Goal: Task Accomplishment & Management: Use online tool/utility

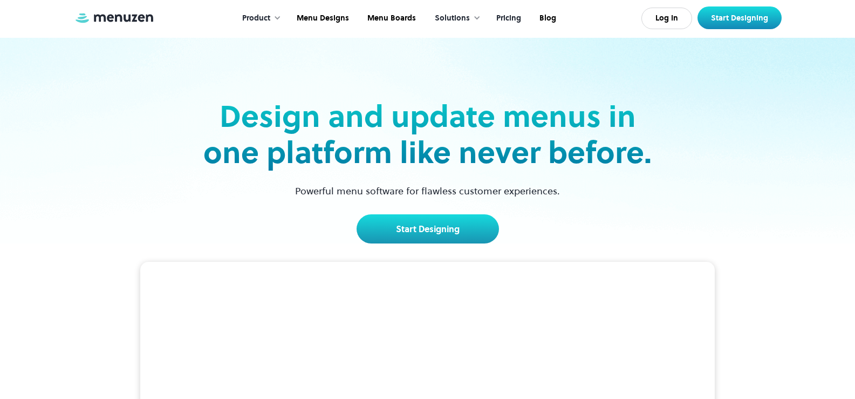
click at [517, 20] on link "Pricing" at bounding box center [507, 18] width 43 height 33
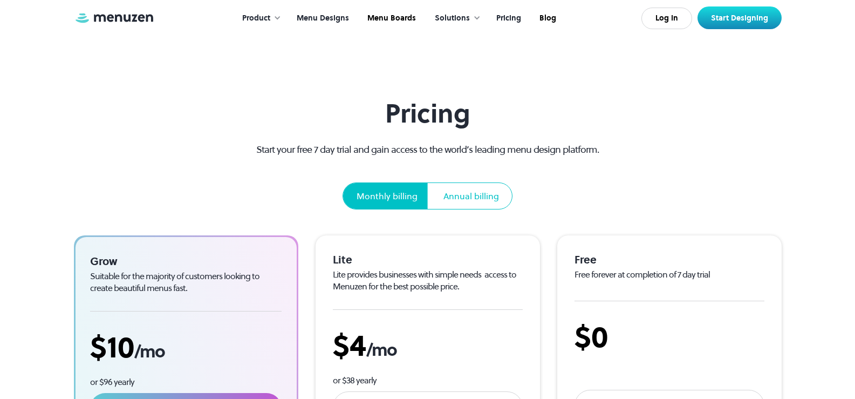
click at [327, 20] on link "Menu Designs" at bounding box center [321, 18] width 71 height 33
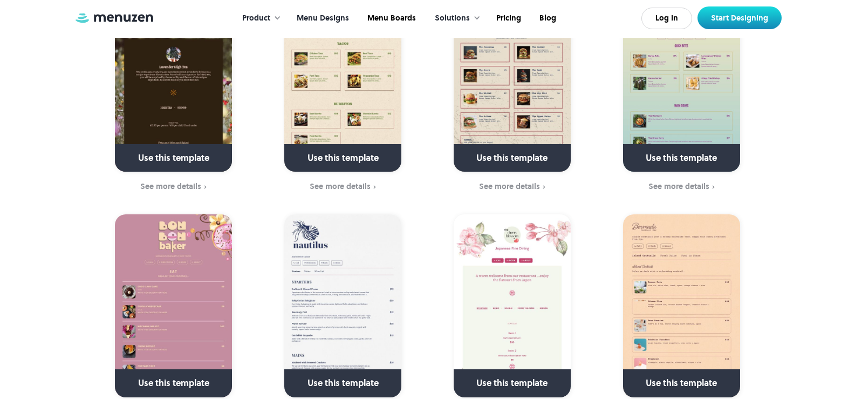
scroll to position [3247, 0]
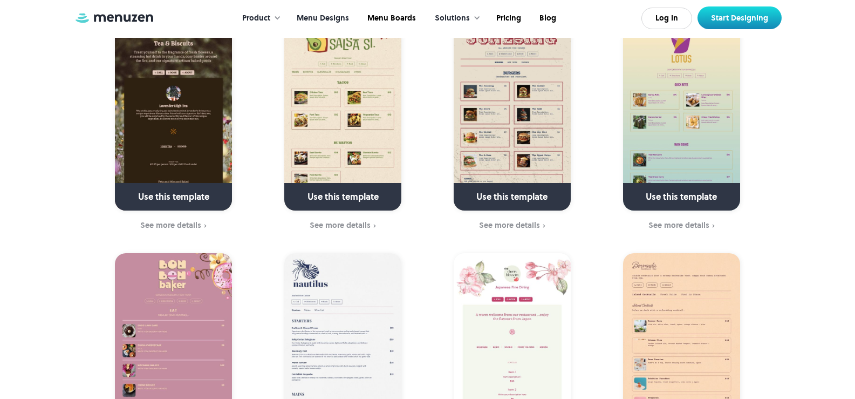
click at [359, 205] on link at bounding box center [343, 202] width 156 height 28
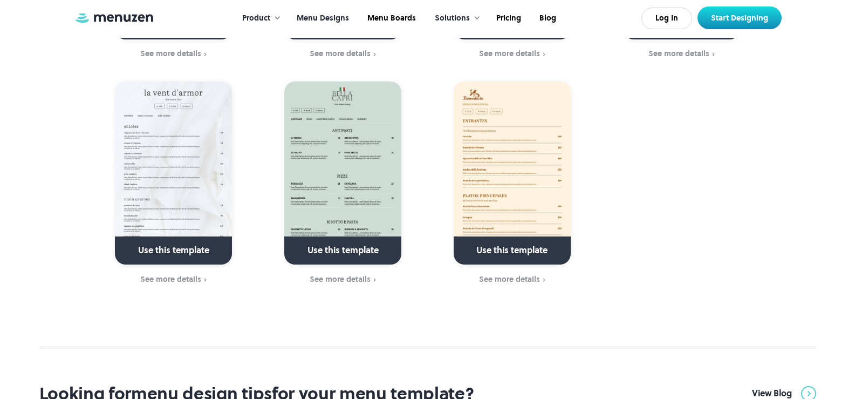
scroll to position [3651, 0]
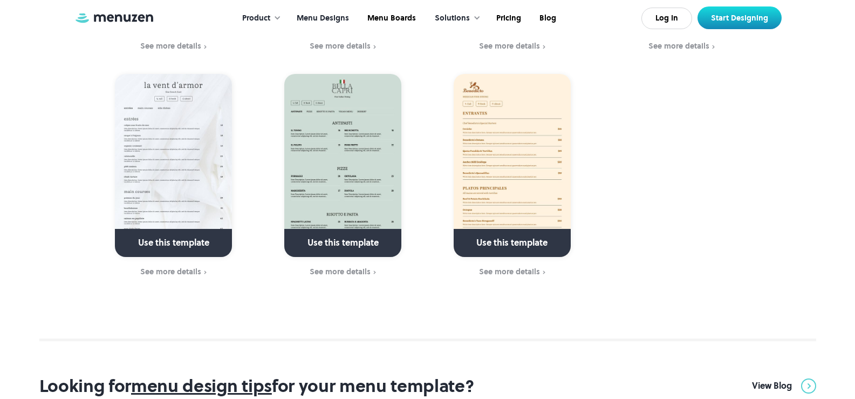
click at [493, 153] on img at bounding box center [512, 165] width 117 height 183
click at [522, 238] on link at bounding box center [512, 248] width 156 height 28
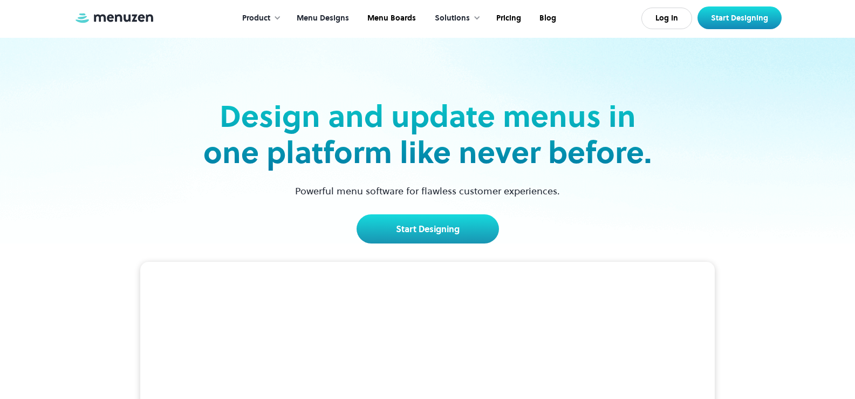
click at [331, 17] on link "Menu Designs" at bounding box center [321, 18] width 71 height 33
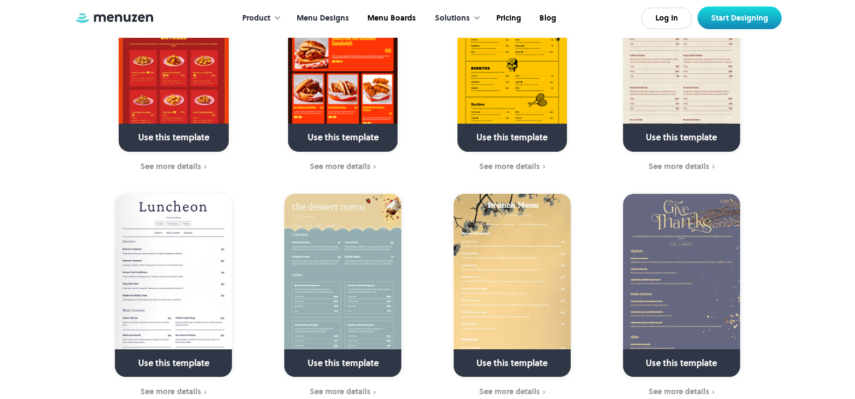
scroll to position [409, 0]
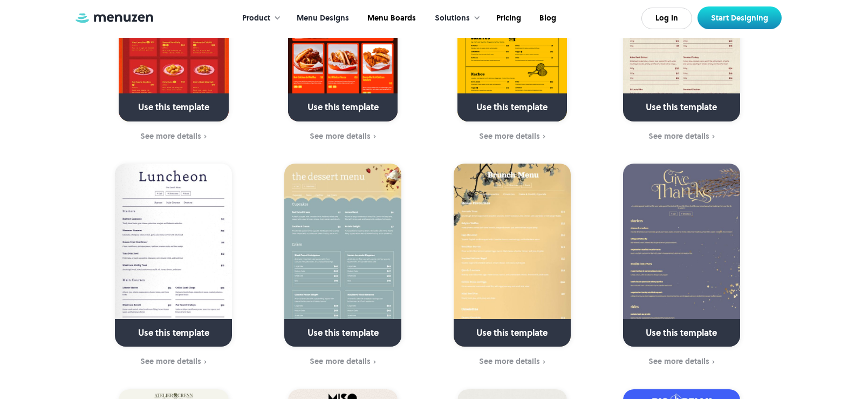
click at [675, 107] on link at bounding box center [682, 112] width 156 height 28
